Goal: Task Accomplishment & Management: Manage account settings

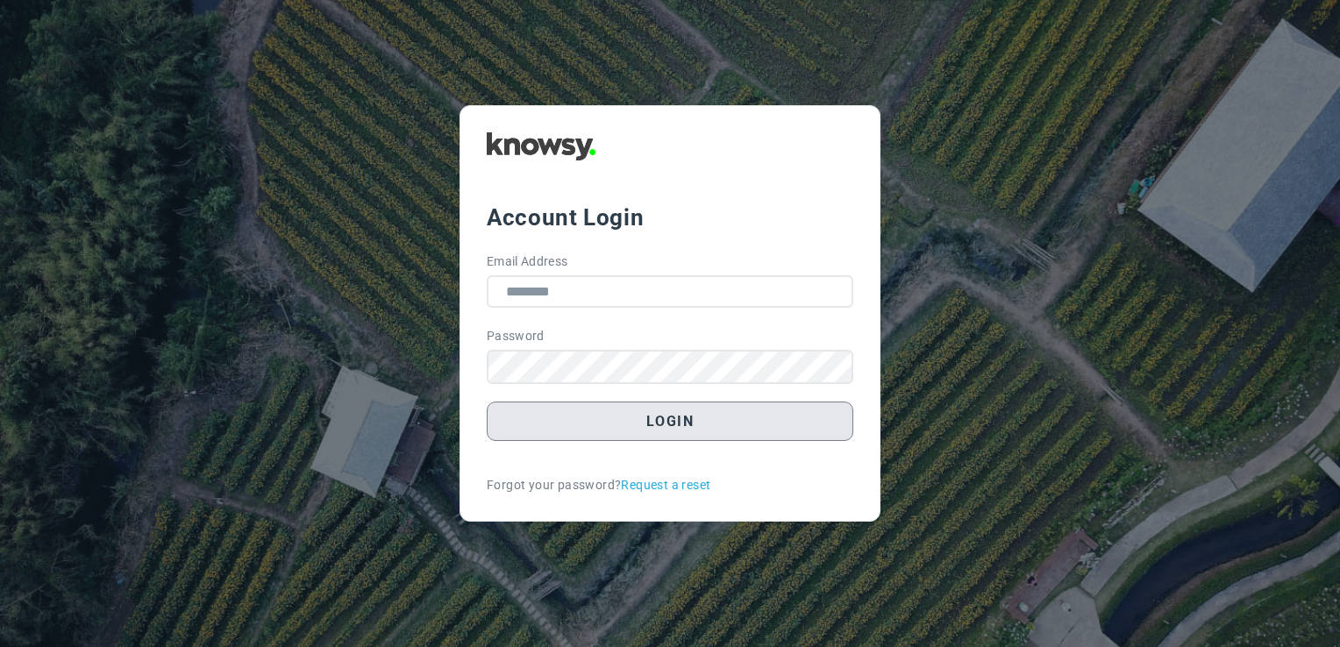
type input "**********"
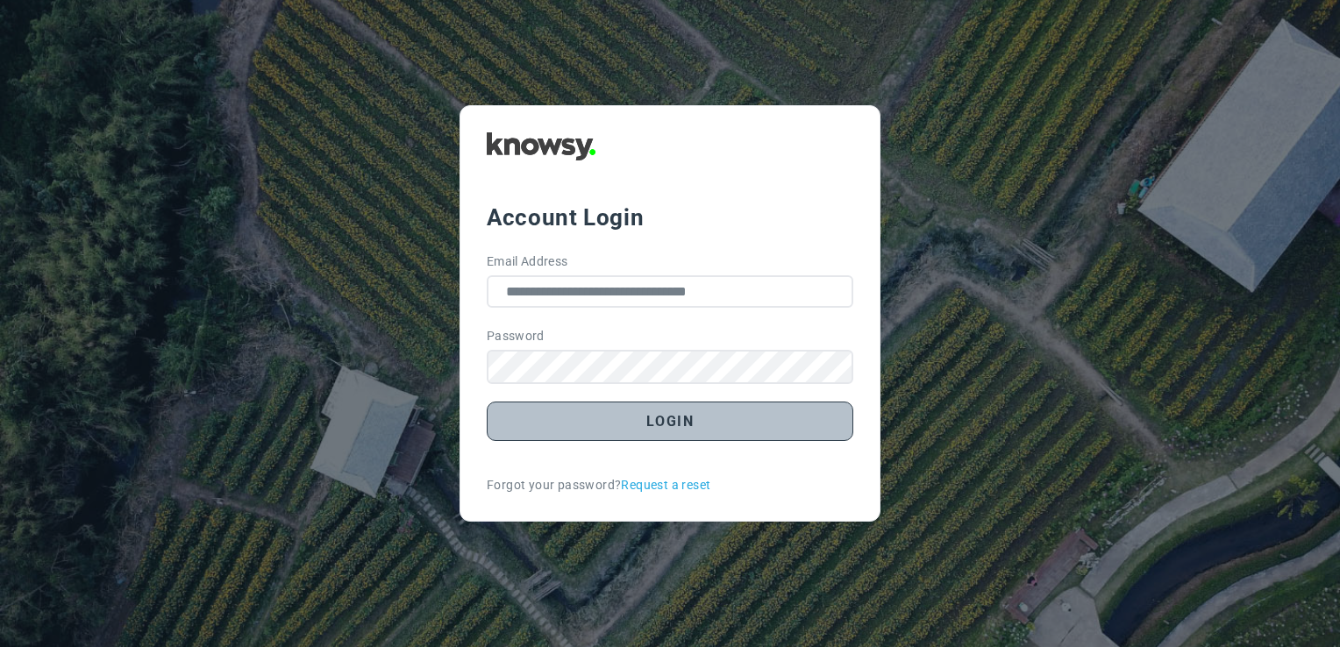
click at [800, 428] on button "Login" at bounding box center [670, 421] width 367 height 39
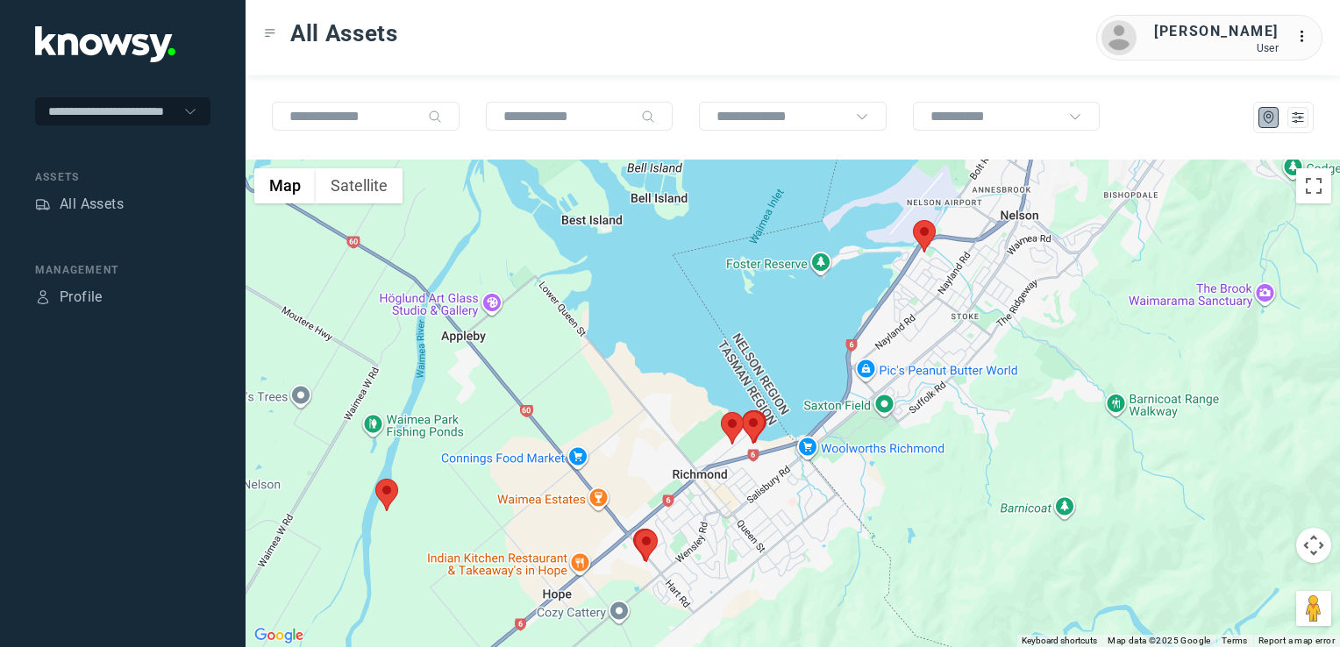
drag, startPoint x: 903, startPoint y: 335, endPoint x: 768, endPoint y: 544, distance: 248.2
click at [768, 544] on div at bounding box center [793, 404] width 1095 height 488
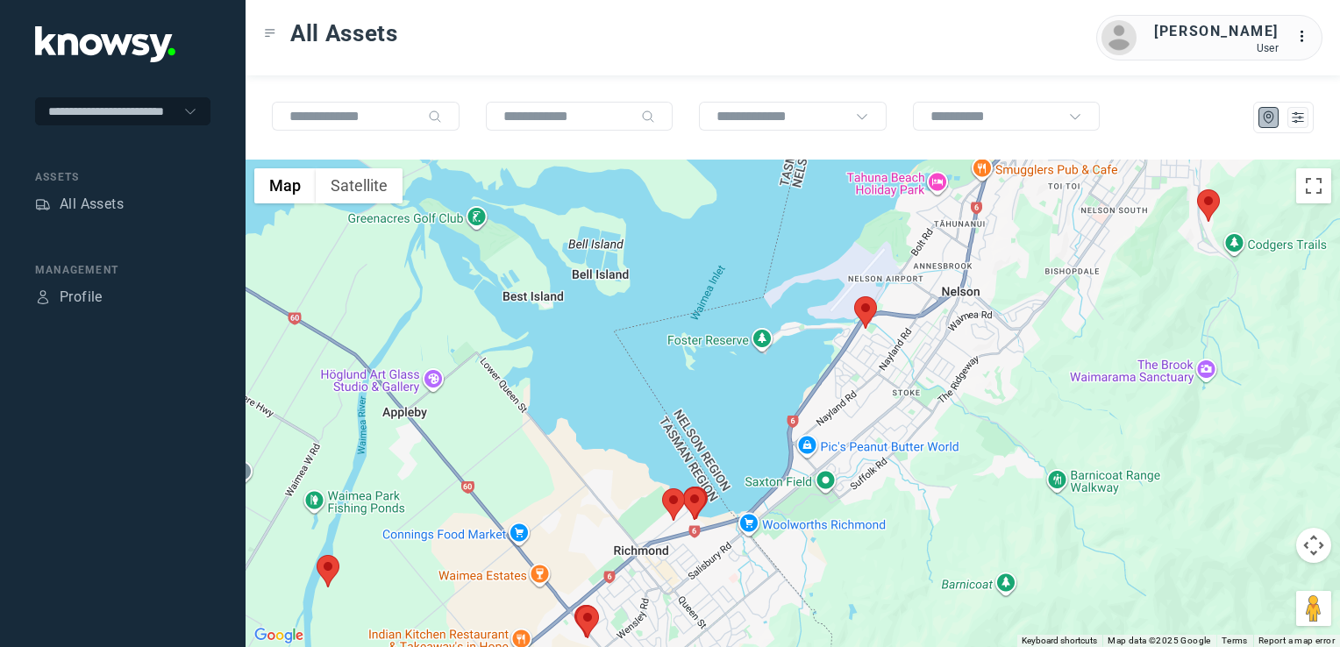
drag, startPoint x: 888, startPoint y: 377, endPoint x: 827, endPoint y: 451, distance: 95.4
click at [828, 451] on div at bounding box center [793, 404] width 1095 height 488
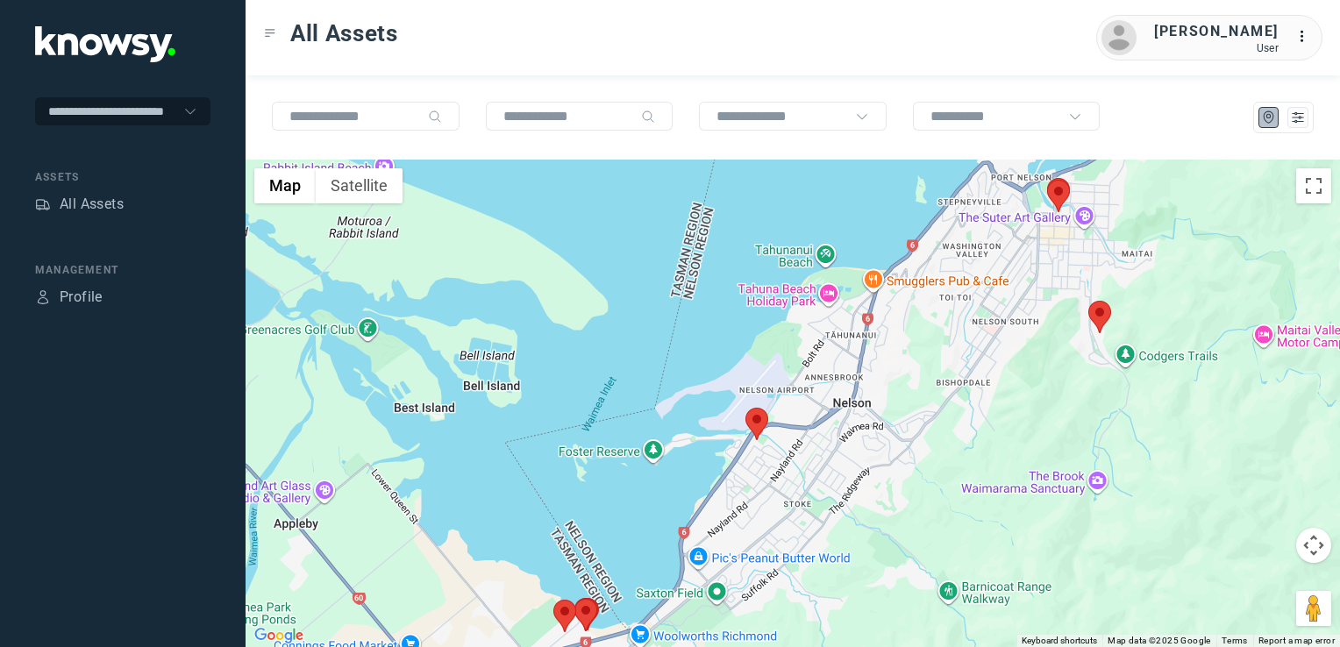
drag, startPoint x: 943, startPoint y: 373, endPoint x: 855, endPoint y: 449, distance: 116.3
click at [855, 449] on div at bounding box center [793, 404] width 1095 height 488
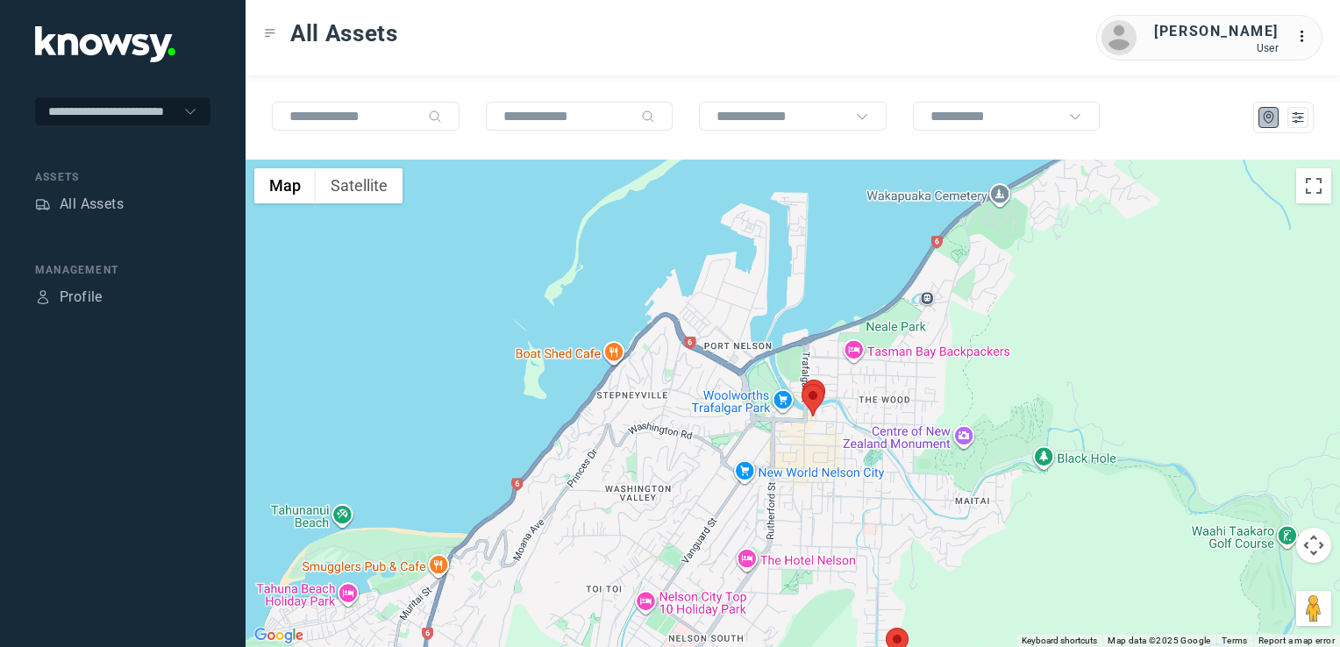
drag, startPoint x: 863, startPoint y: 459, endPoint x: 864, endPoint y: 411, distance: 48.3
click at [864, 411] on div at bounding box center [793, 404] width 1095 height 488
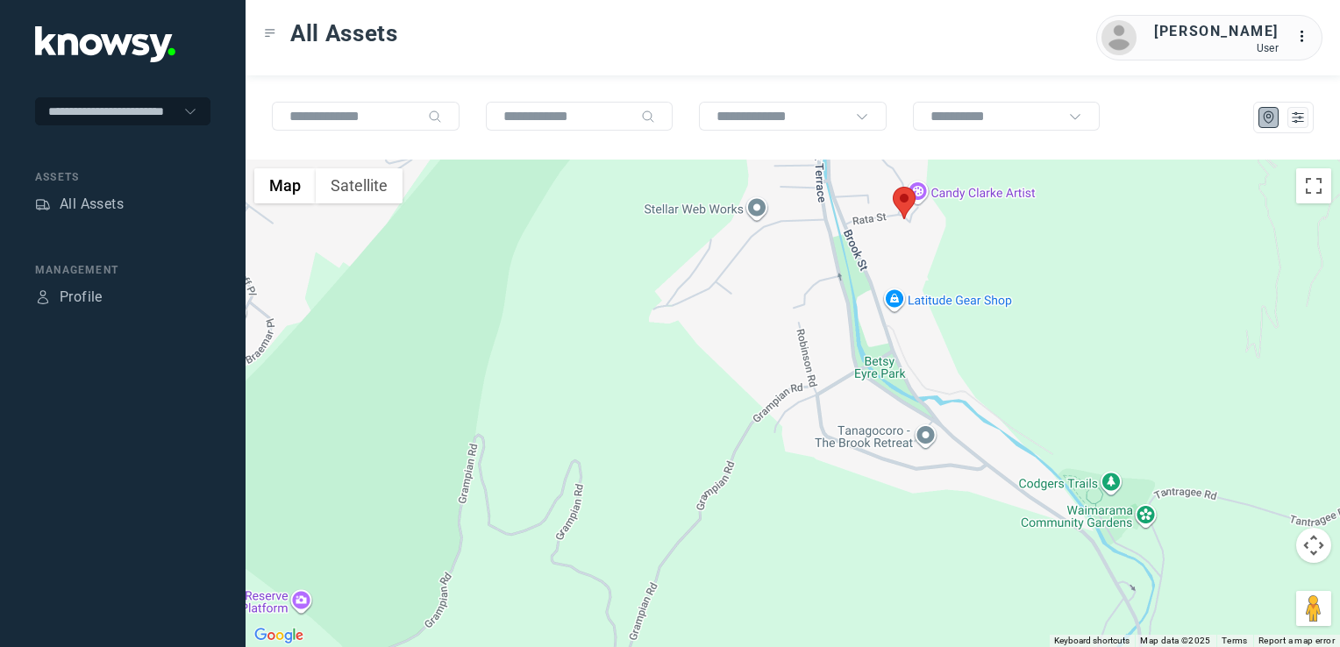
drag, startPoint x: 832, startPoint y: 431, endPoint x: 876, endPoint y: 609, distance: 183.6
click at [874, 609] on div at bounding box center [793, 404] width 1095 height 488
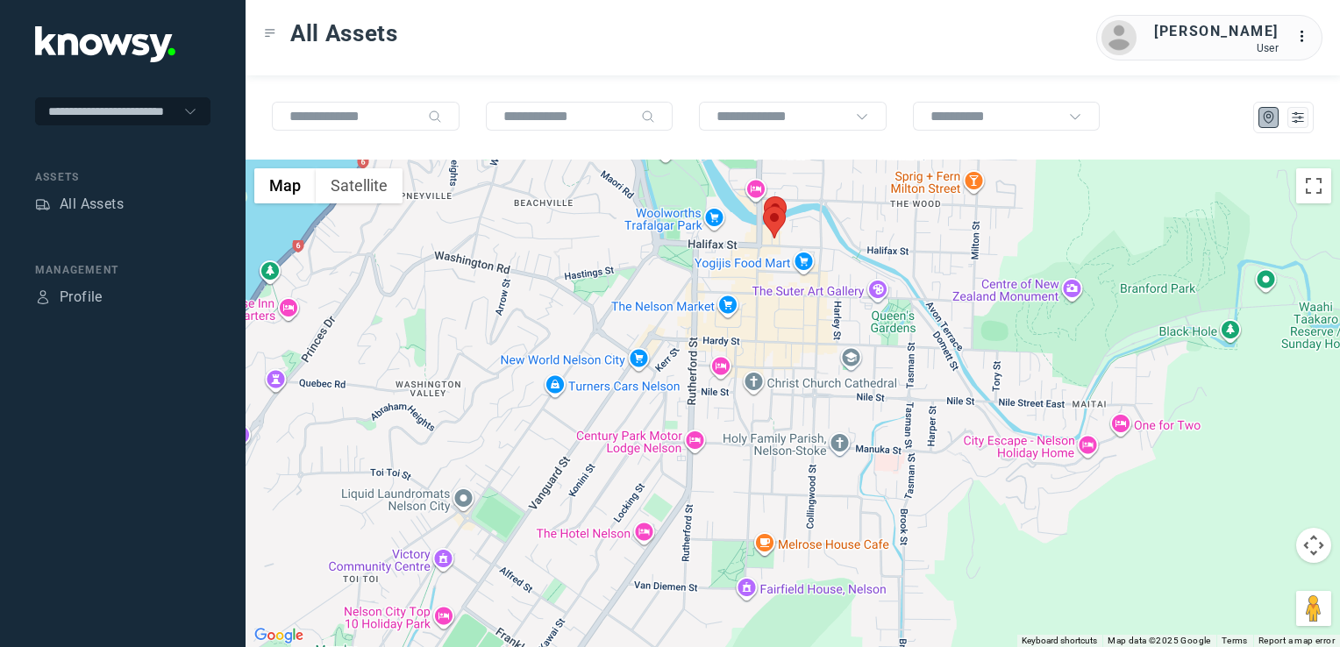
click at [846, 533] on div at bounding box center [793, 404] width 1095 height 488
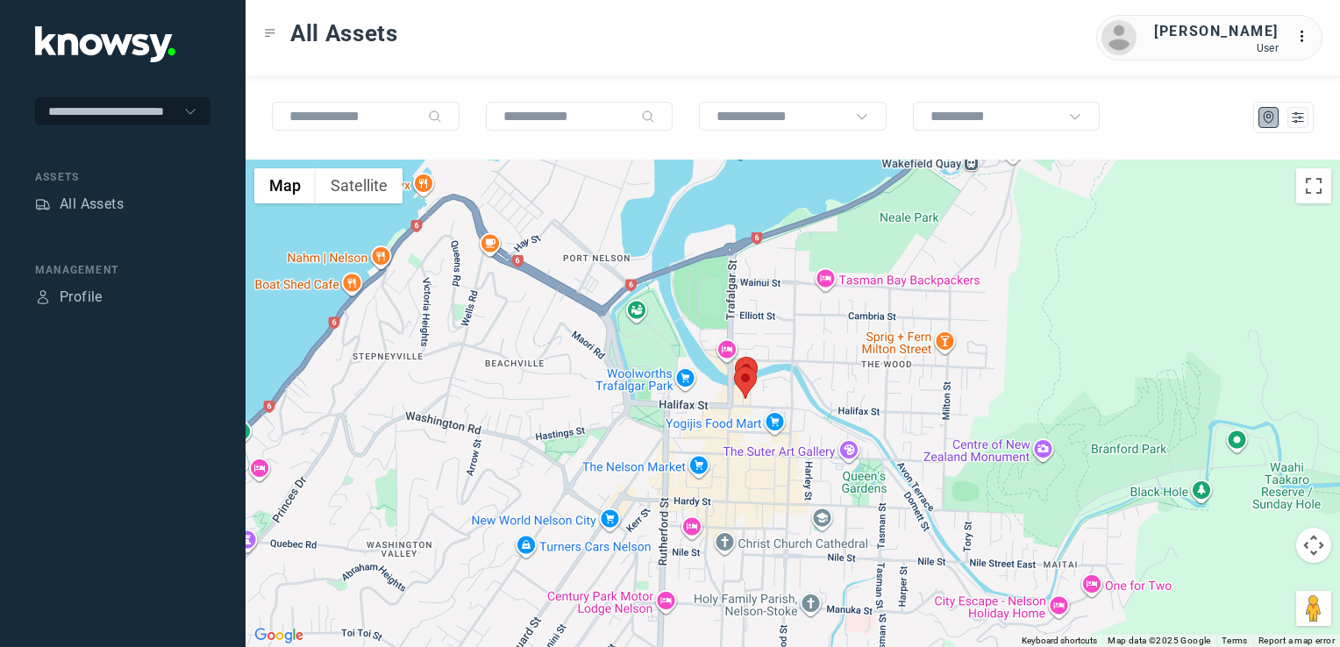
drag, startPoint x: 608, startPoint y: 437, endPoint x: 709, endPoint y: 380, distance: 115.9
click at [709, 380] on div at bounding box center [793, 404] width 1095 height 488
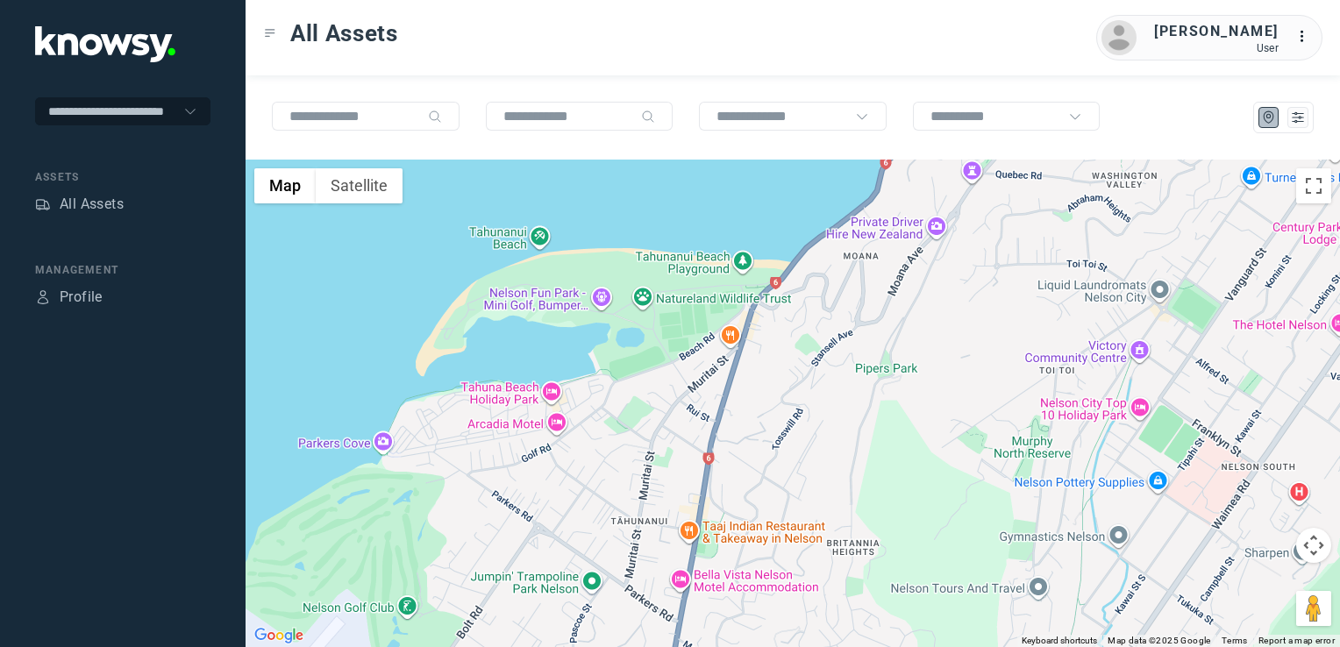
click at [700, 362] on div at bounding box center [793, 404] width 1095 height 488
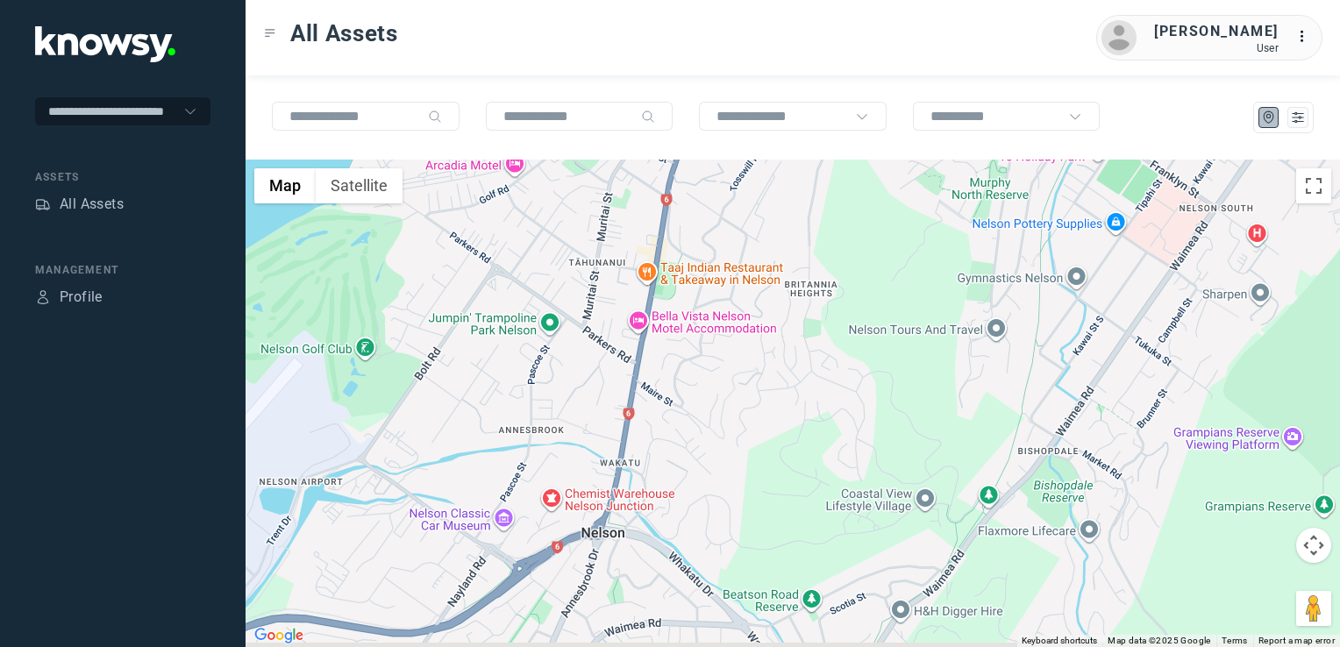
drag, startPoint x: 737, startPoint y: 353, endPoint x: 758, endPoint y: 335, distance: 27.4
click at [757, 335] on div at bounding box center [793, 404] width 1095 height 488
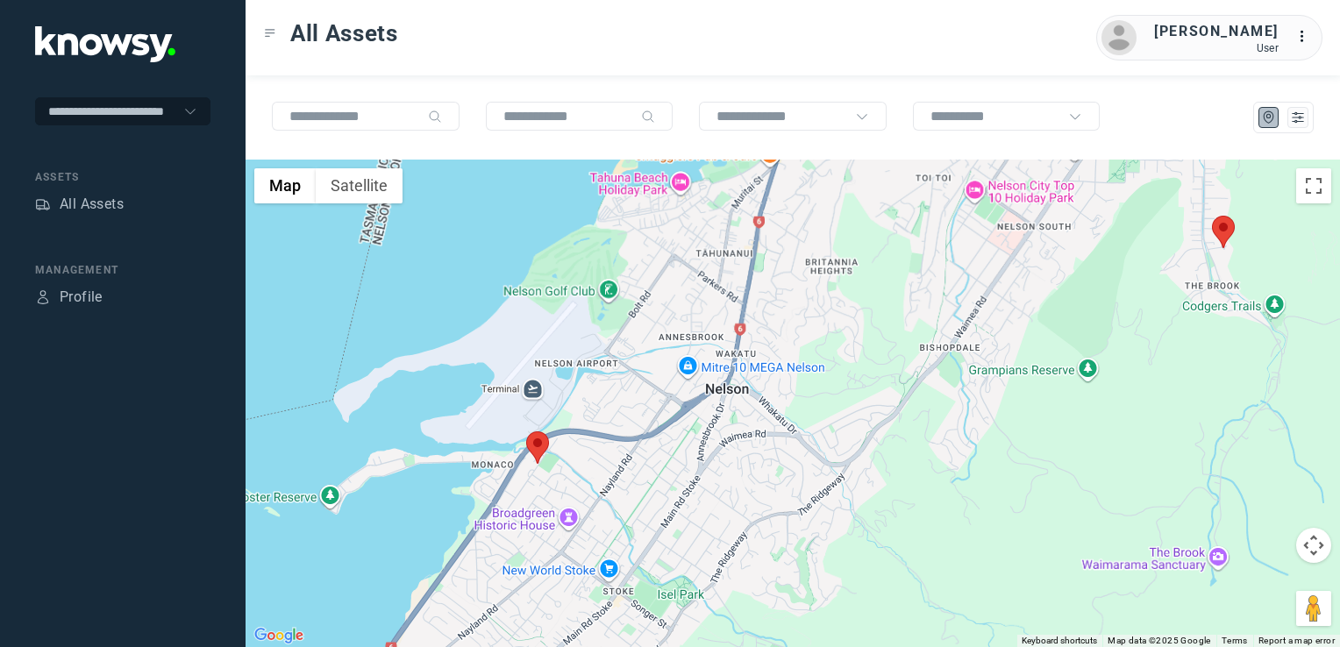
drag, startPoint x: 770, startPoint y: 389, endPoint x: 789, endPoint y: 367, distance: 29.3
click at [786, 370] on div at bounding box center [793, 404] width 1095 height 488
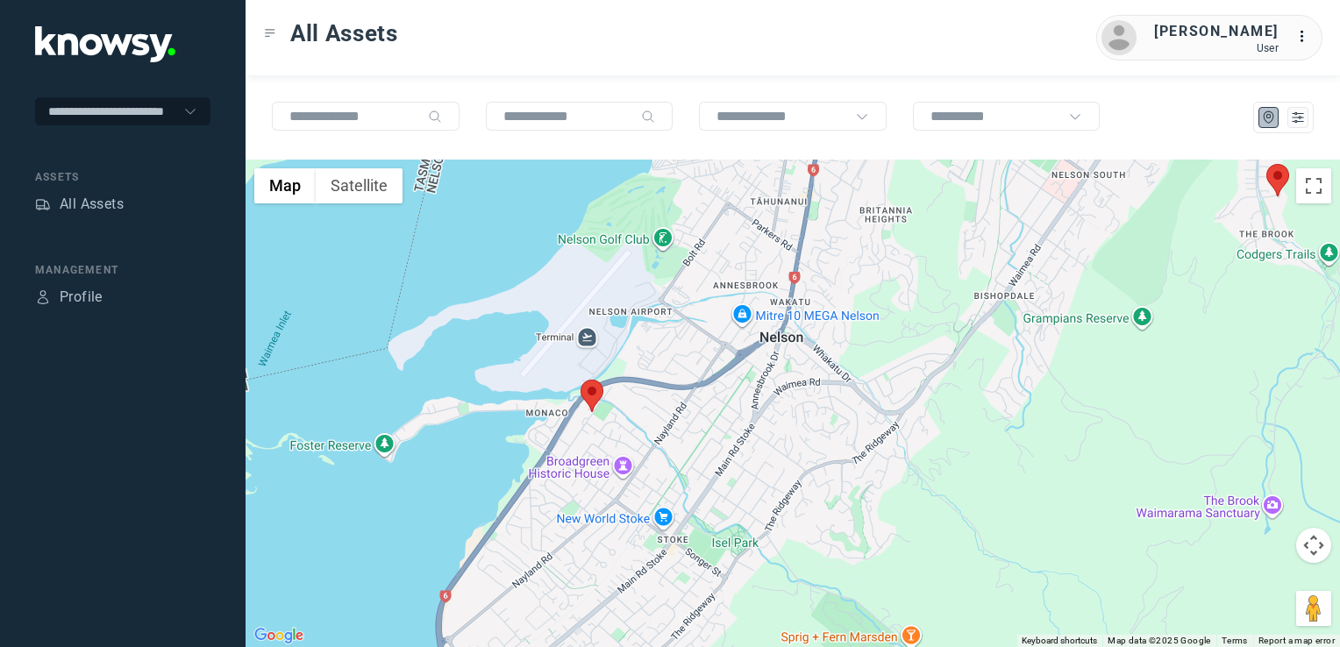
click at [689, 336] on div at bounding box center [793, 404] width 1095 height 488
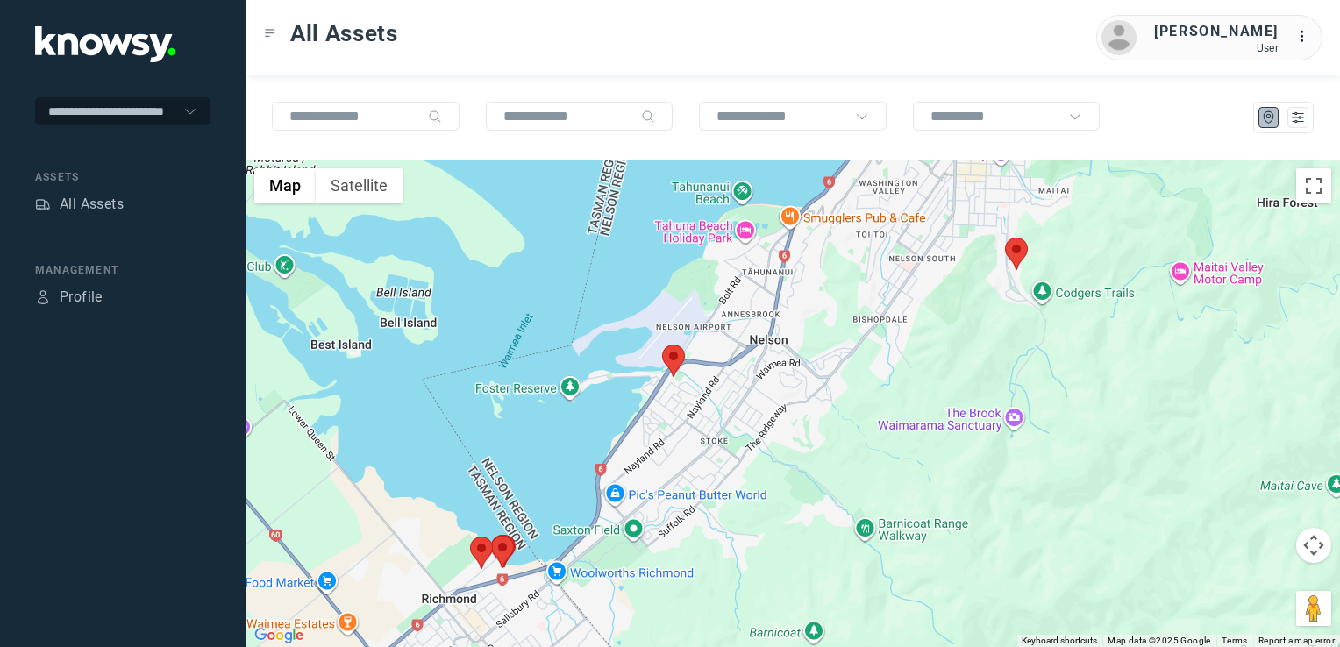
click at [769, 382] on div at bounding box center [793, 404] width 1095 height 488
